Goal: Task Accomplishment & Management: Use online tool/utility

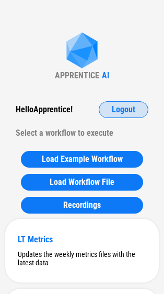
click at [123, 107] on span "Logout" at bounding box center [124, 110] width 24 height 8
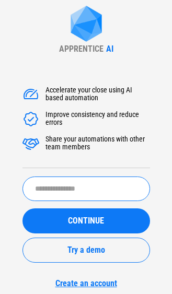
click at [76, 186] on input "text" at bounding box center [86, 189] width 128 height 25
paste input "********"
click at [73, 190] on input "*********" at bounding box center [86, 189] width 128 height 25
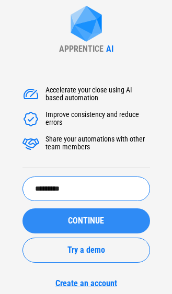
type input "*********"
click at [73, 214] on button "CONTINUE" at bounding box center [86, 221] width 128 height 25
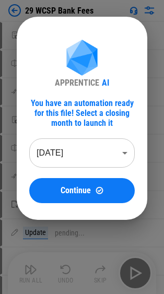
click at [154, 8] on div "APPRENTICE AI You have an automation ready for this file! Select a closing mont…" at bounding box center [82, 118] width 164 height 237
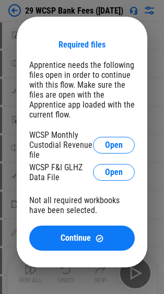
click at [152, 11] on div "Required files Apprentice needs the following files open in order to continue w…" at bounding box center [82, 142] width 164 height 285
click at [154, 32] on div "Required files Apprentice needs the following files open in order to continue w…" at bounding box center [82, 142] width 164 height 285
click at [9, 9] on div "Required files Apprentice needs the following files open in order to continue w…" at bounding box center [82, 142] width 164 height 285
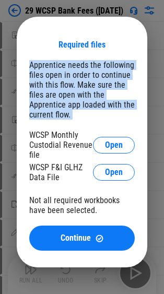
click at [9, 9] on div "Required files Apprentice needs the following files open in order to continue w…" at bounding box center [82, 142] width 164 height 285
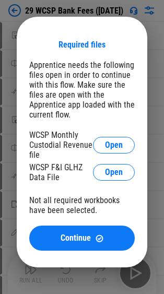
click at [156, 262] on div "Required files Apprentice needs the following files open in order to continue w…" at bounding box center [82, 142] width 164 height 285
click at [150, 290] on div at bounding box center [82, 147] width 164 height 294
click at [163, 180] on div "Required files Apprentice needs the following files open in order to continue w…" at bounding box center [82, 142] width 164 height 285
click at [150, 156] on div "Required files Apprentice needs the following files open in order to continue w…" at bounding box center [82, 142] width 164 height 285
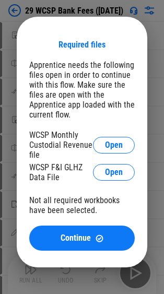
scroll to position [257, 0]
